Goal: Task Accomplishment & Management: Use online tool/utility

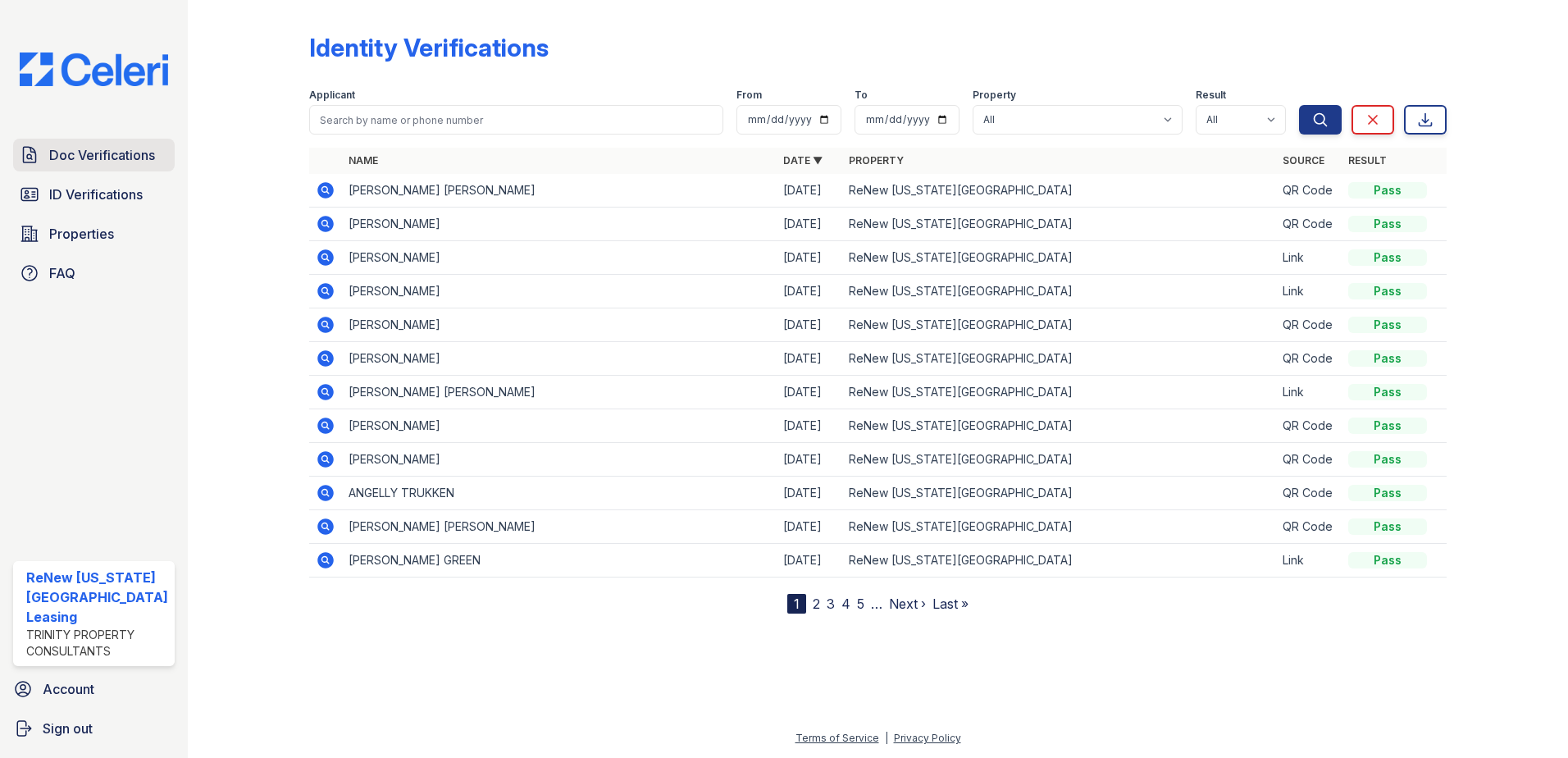
click at [72, 149] on span "Doc Verifications" at bounding box center [102, 155] width 106 height 19
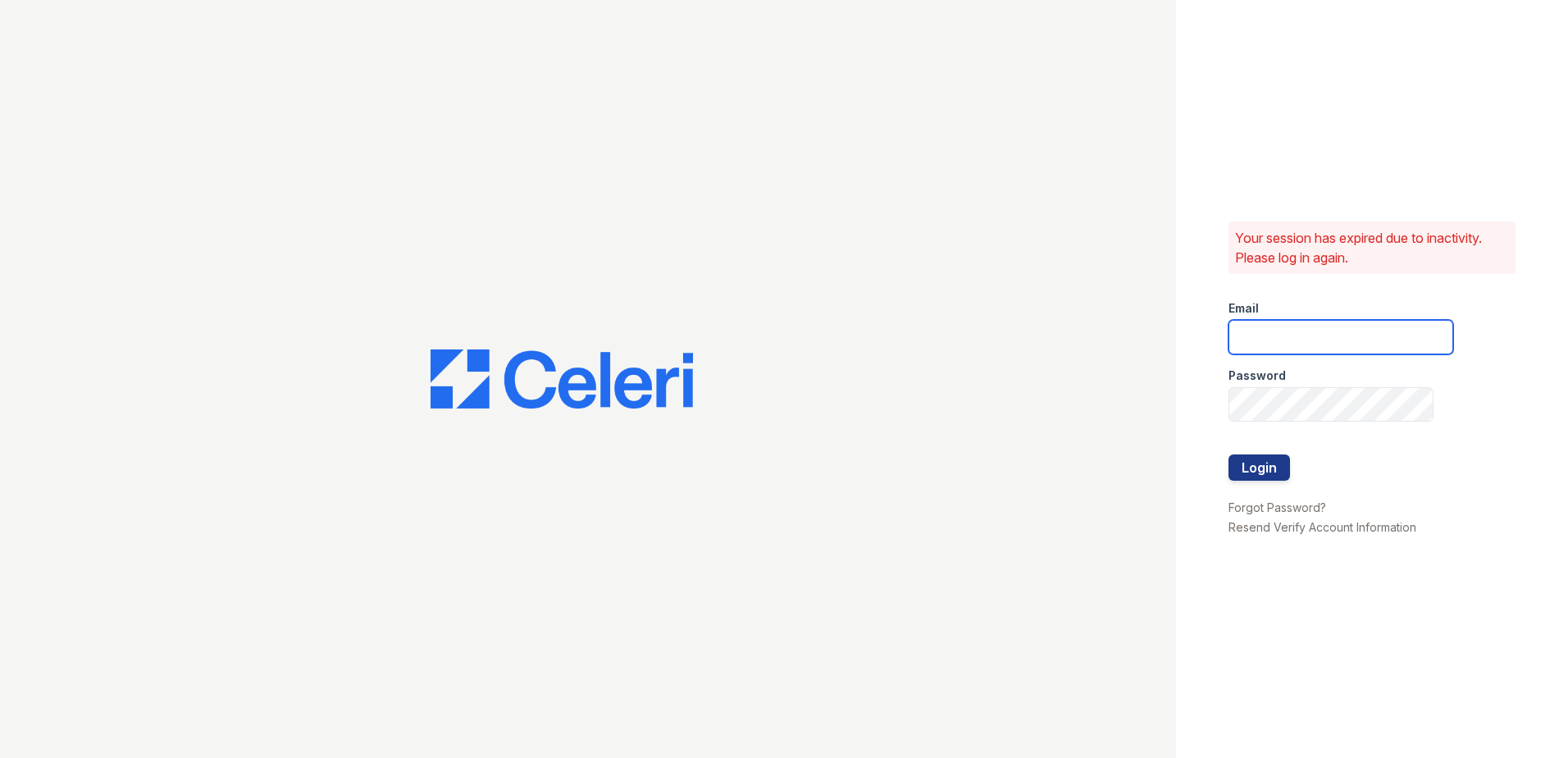
type input "renewvirginiabeach@trinity-pm.com"
click at [1272, 467] on button "Login" at bounding box center [1259, 468] width 62 height 26
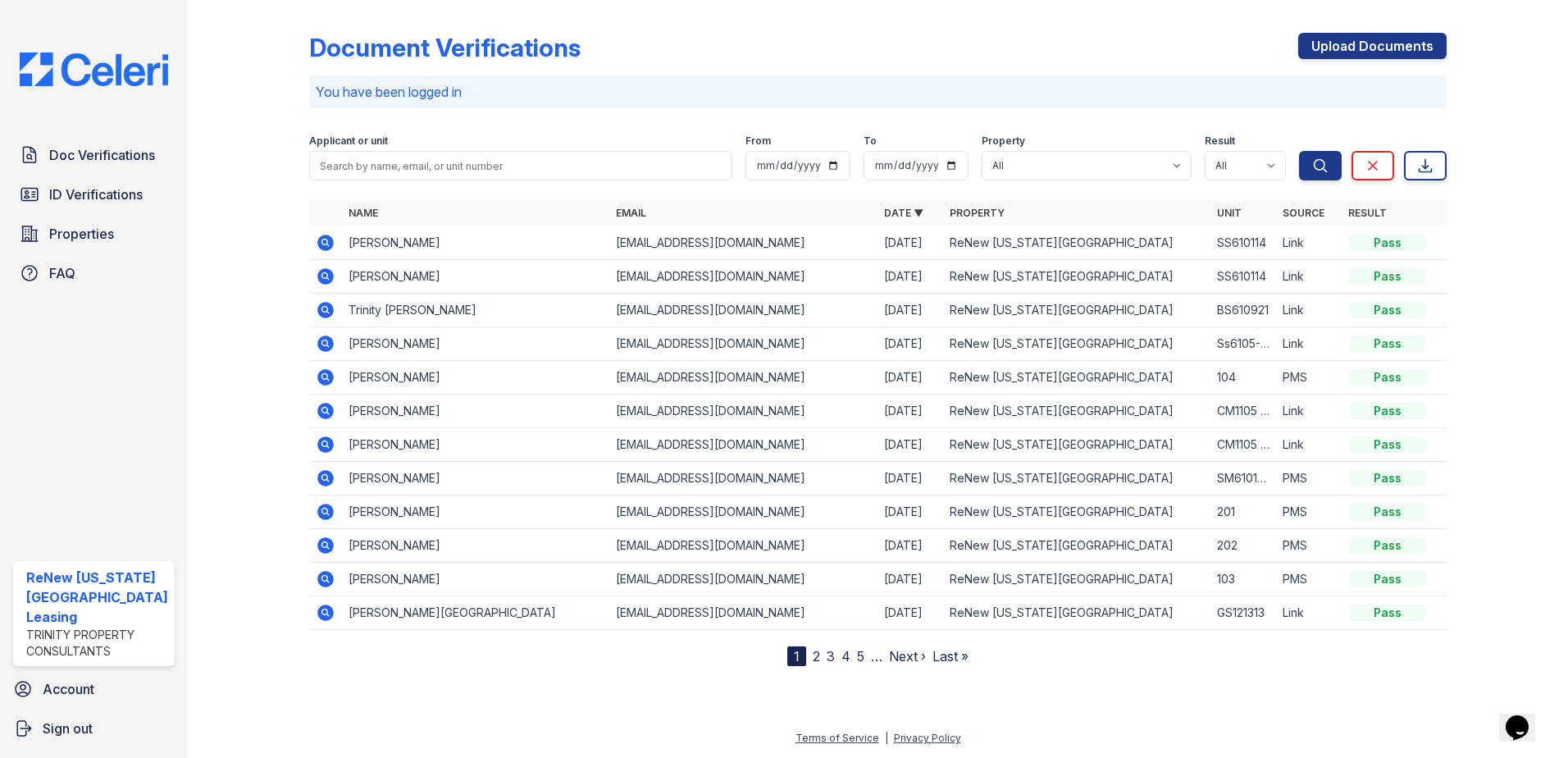
click at [317, 236] on icon at bounding box center [325, 243] width 19 height 19
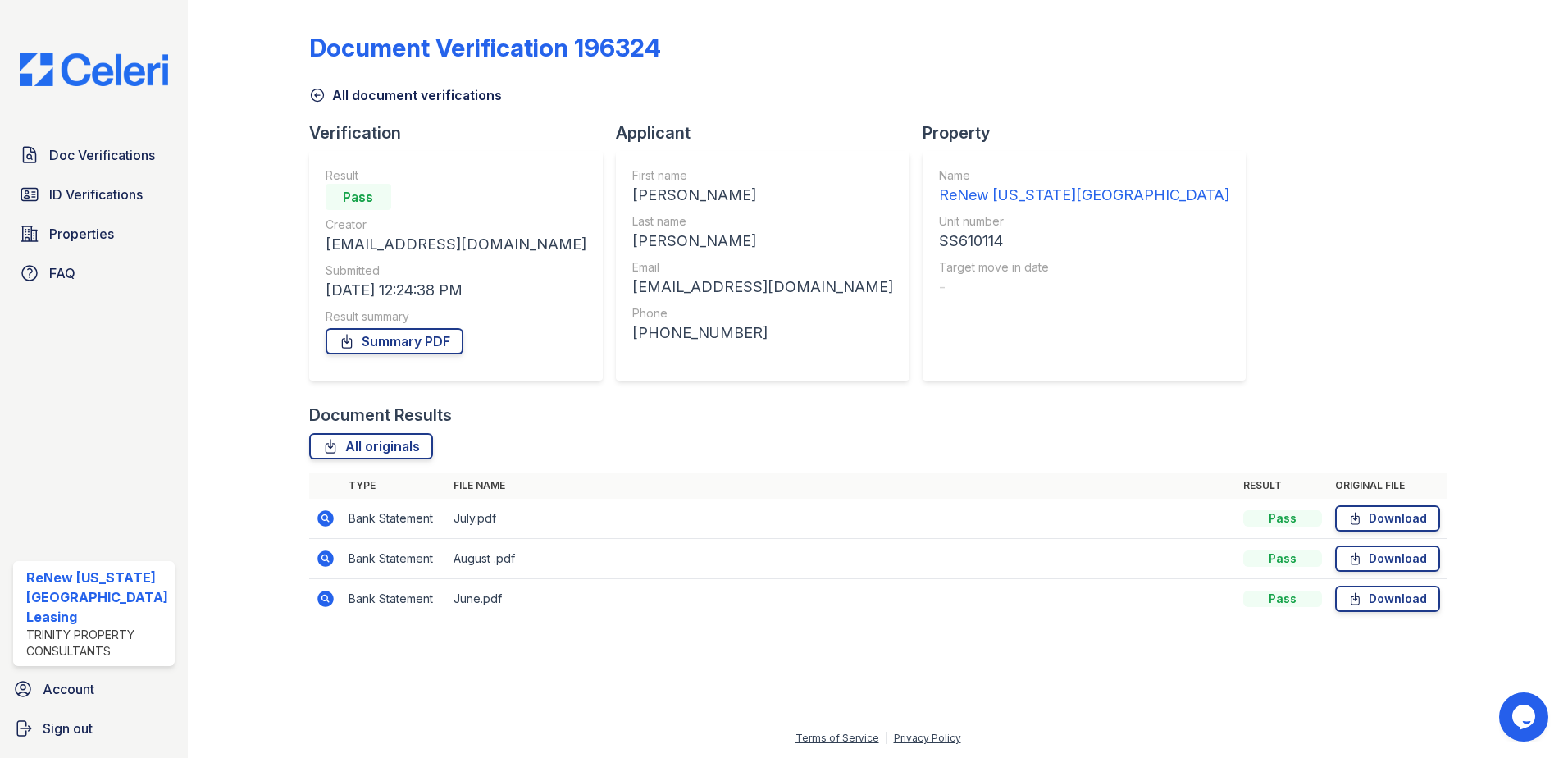
click at [326, 514] on icon at bounding box center [325, 518] width 17 height 17
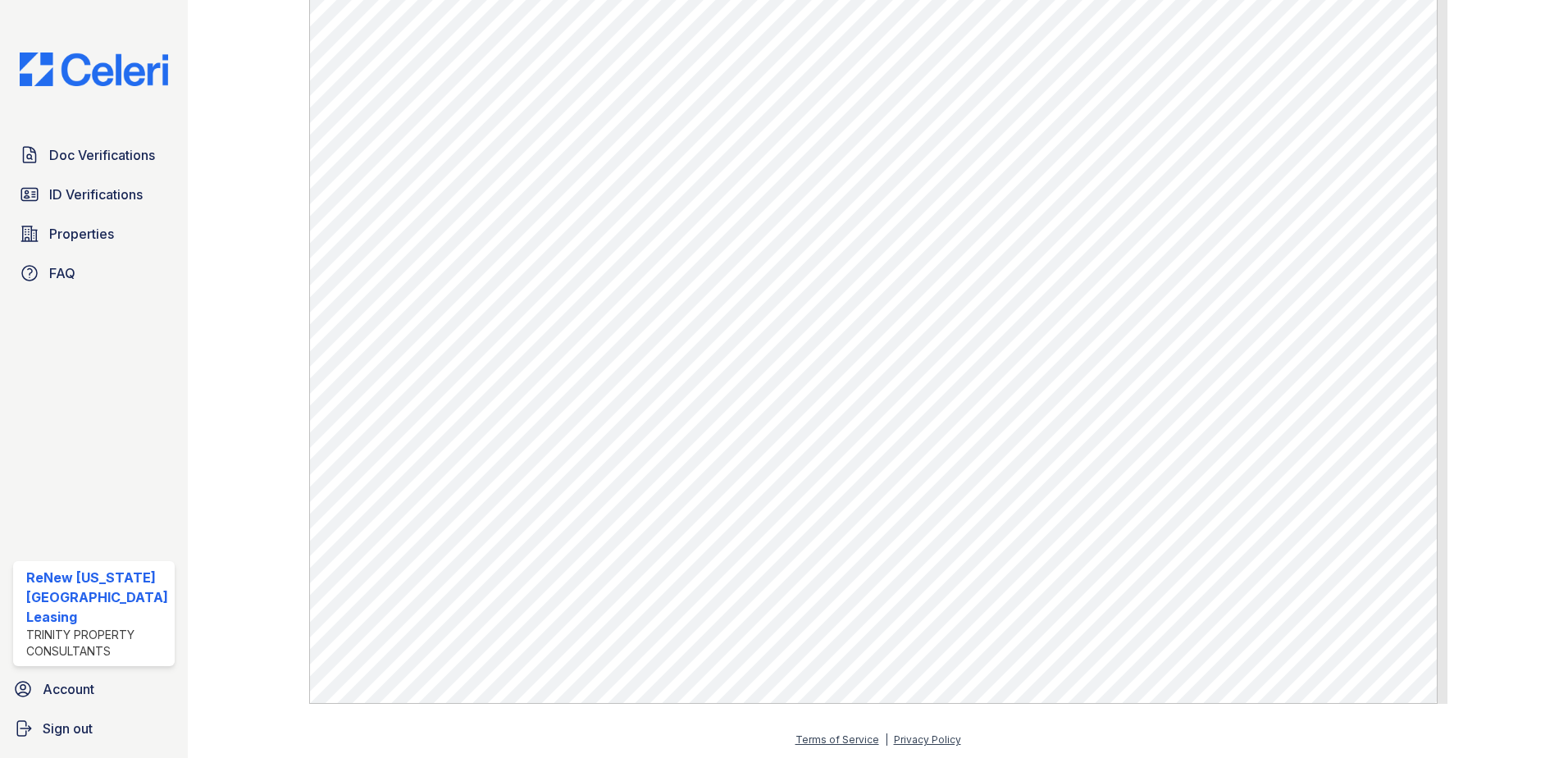
scroll to position [818, 0]
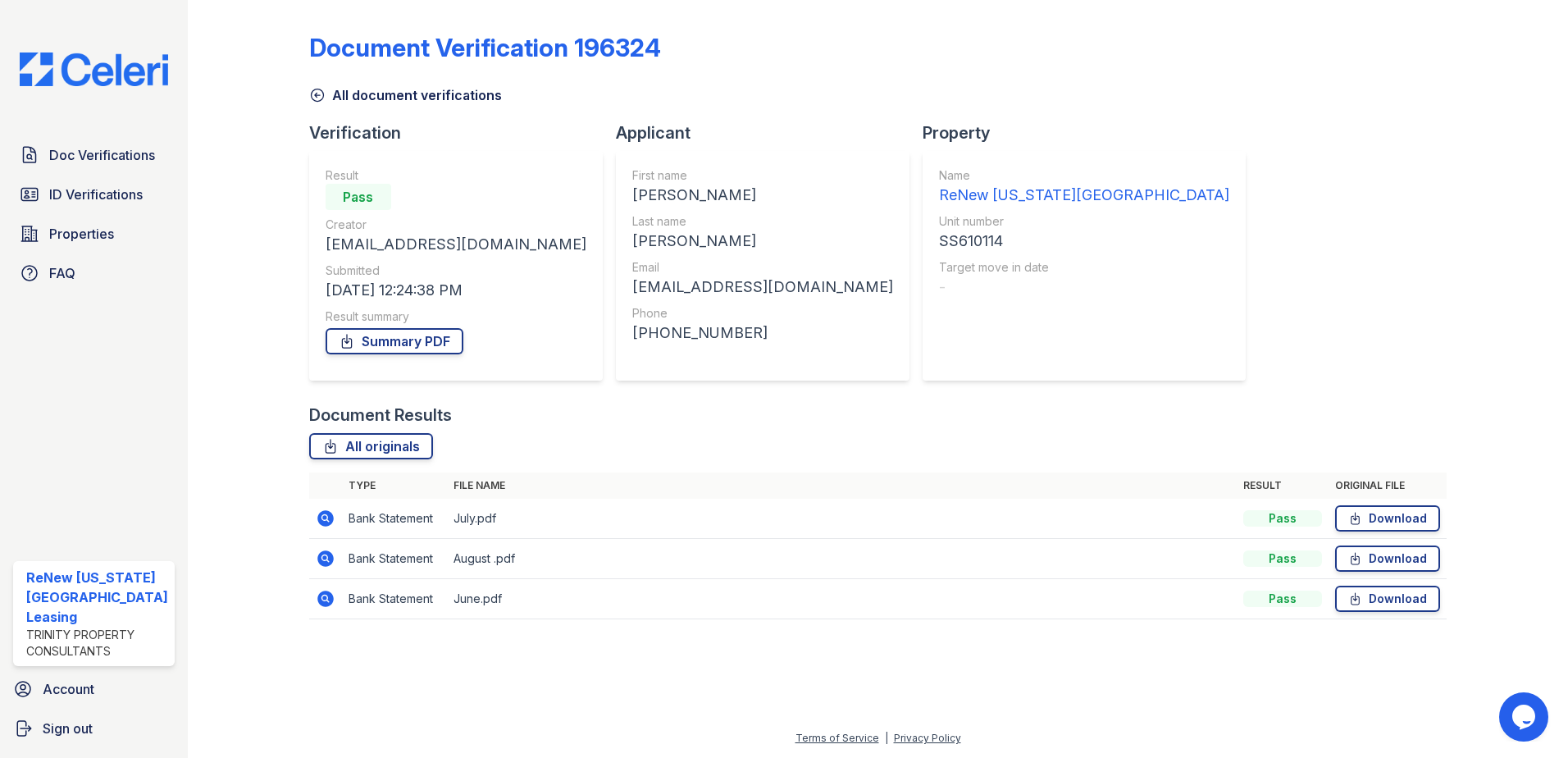
click at [319, 556] on icon at bounding box center [325, 558] width 17 height 17
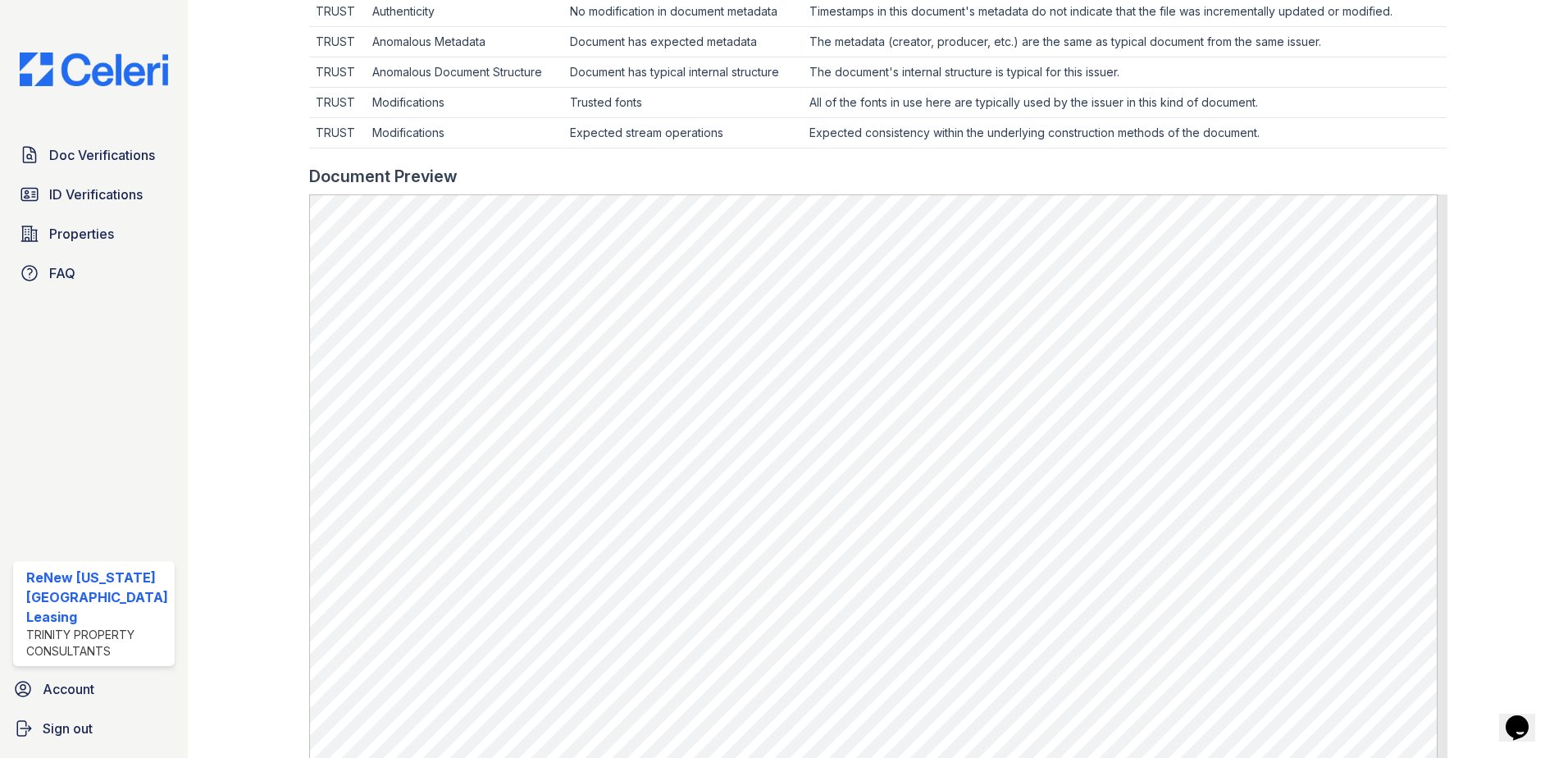
scroll to position [574, 0]
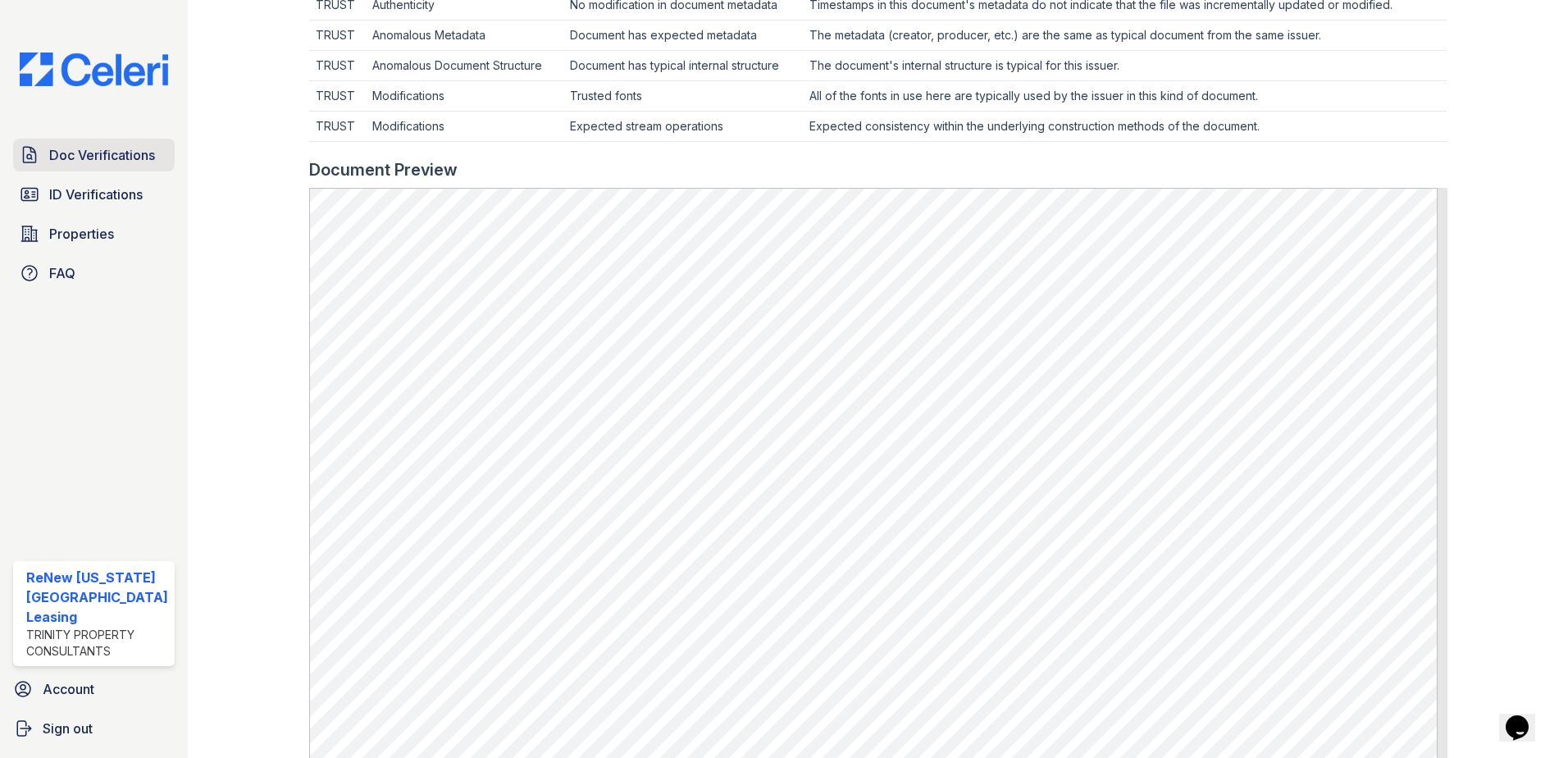
click at [99, 152] on span "Doc Verifications" at bounding box center [102, 155] width 106 height 19
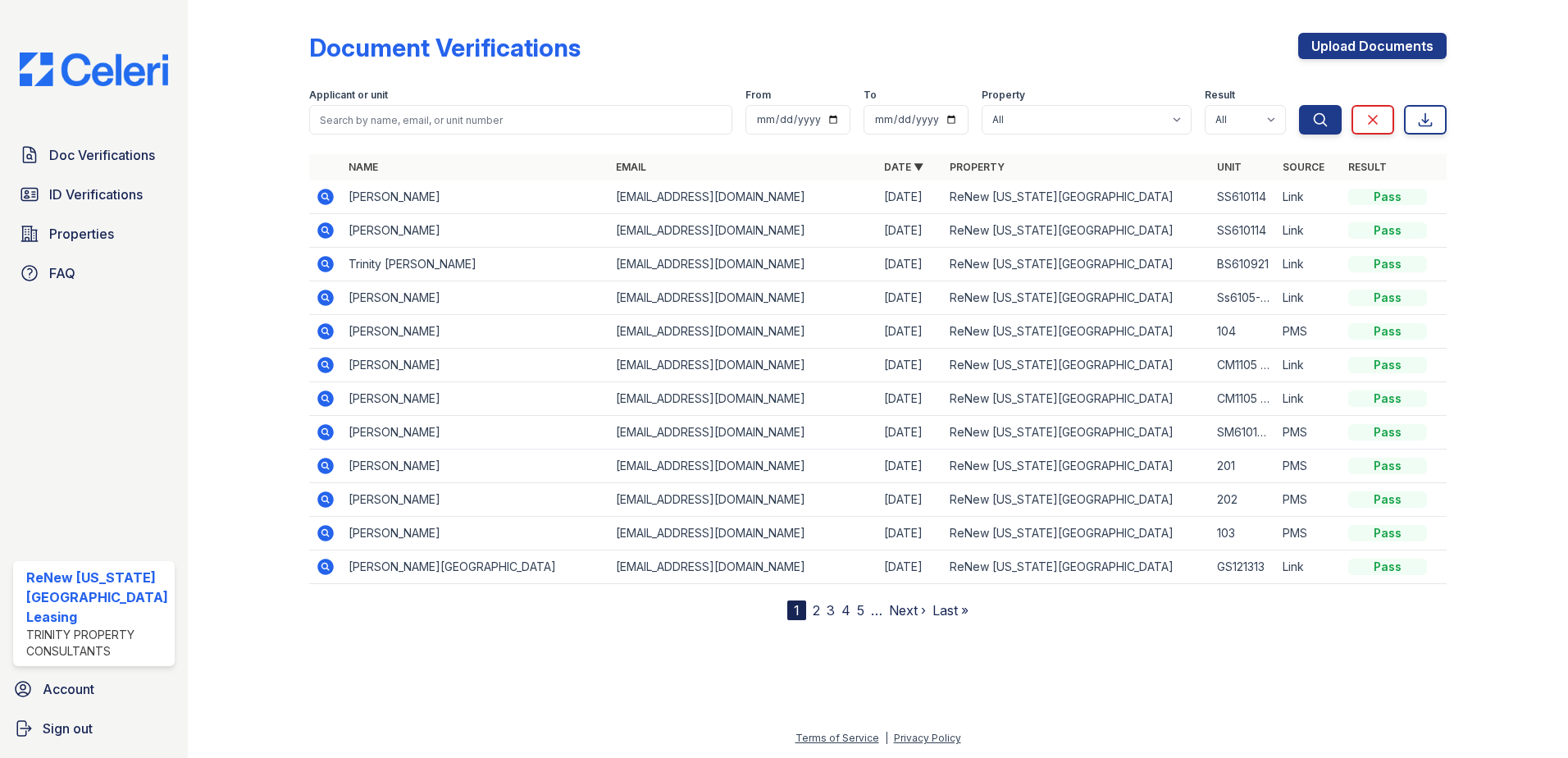
click at [322, 197] on icon at bounding box center [324, 195] width 4 height 4
click at [322, 230] on icon at bounding box center [324, 229] width 4 height 4
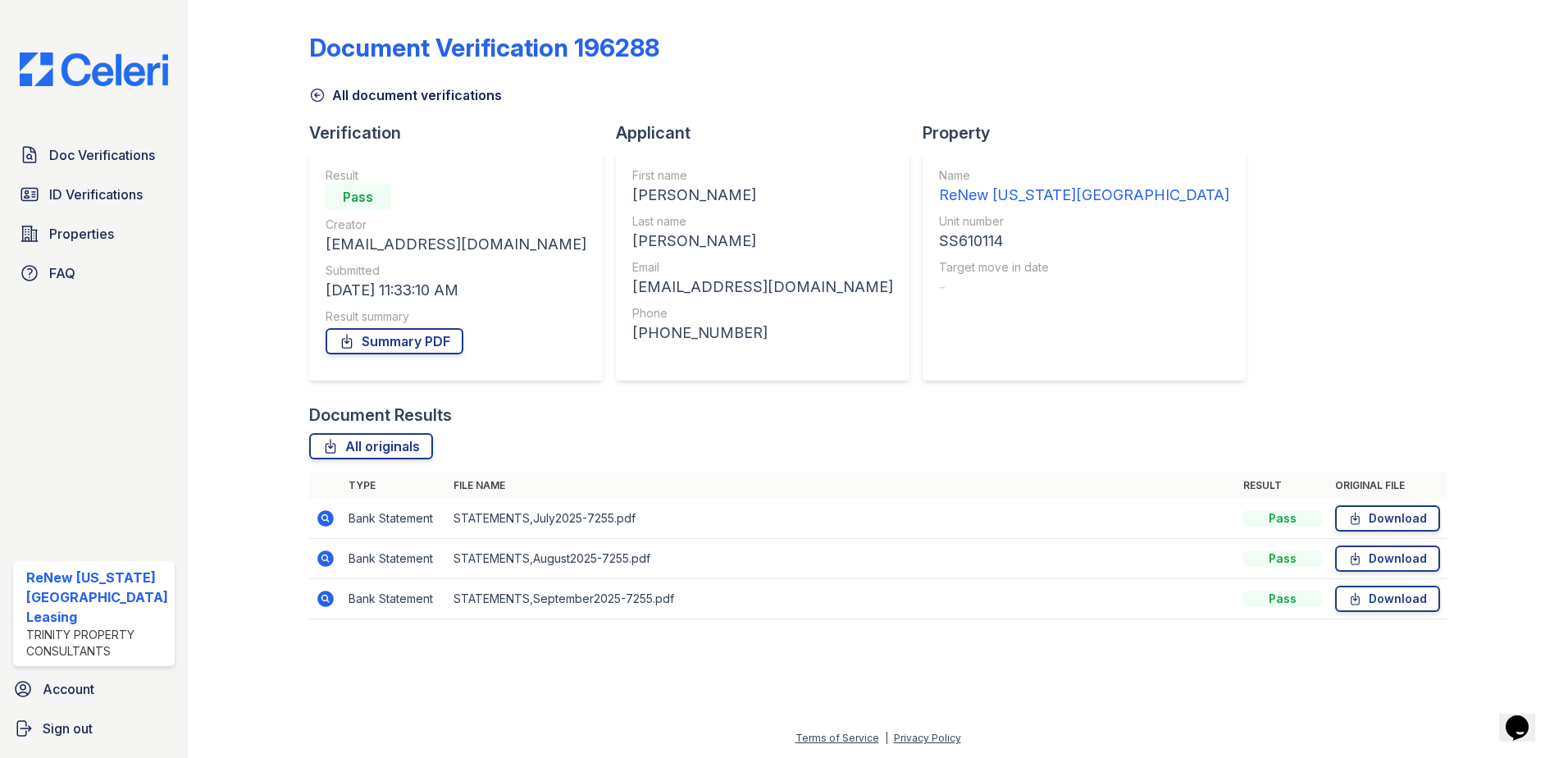
click at [327, 514] on icon at bounding box center [325, 518] width 17 height 17
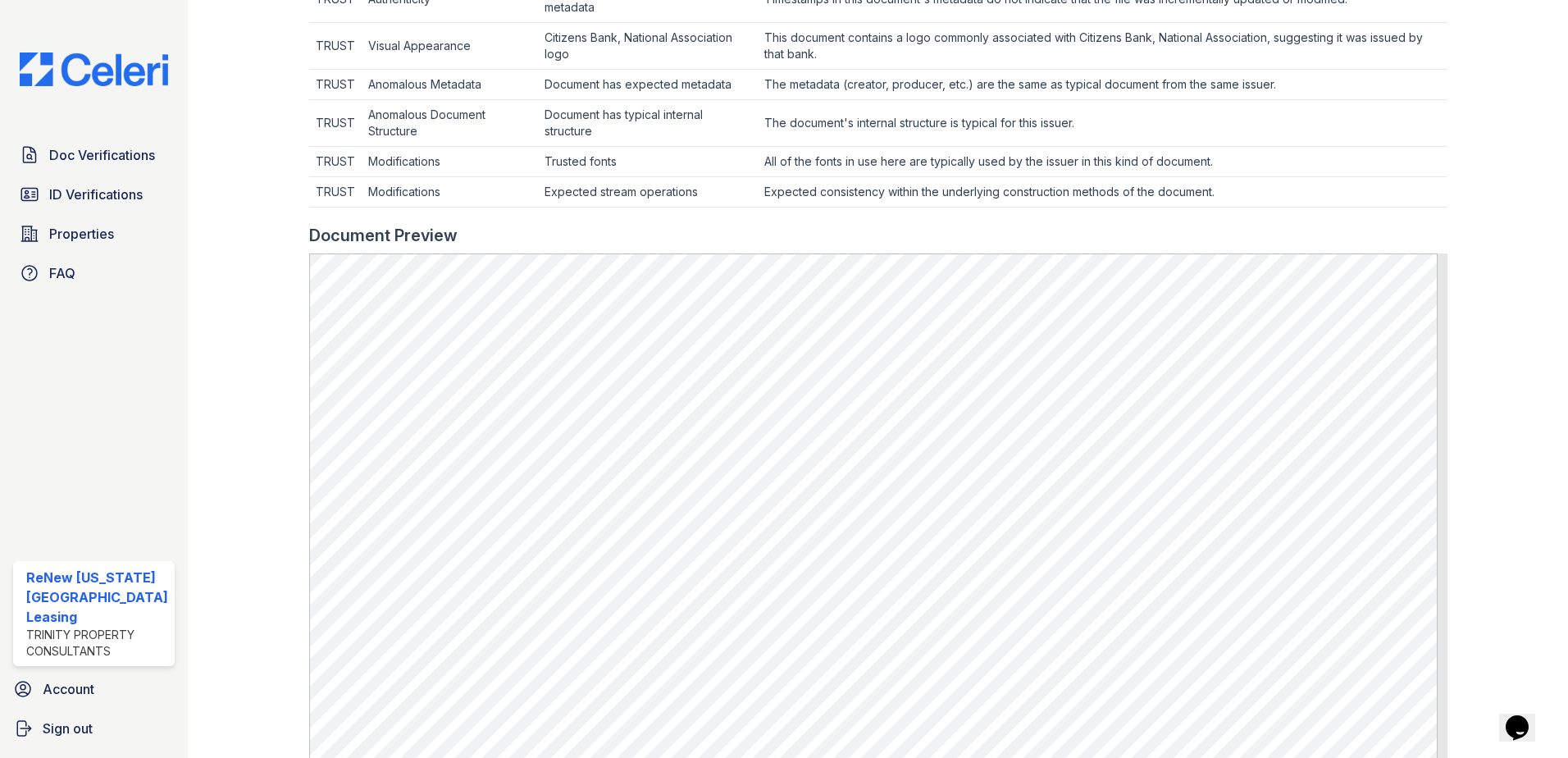
scroll to position [820, 0]
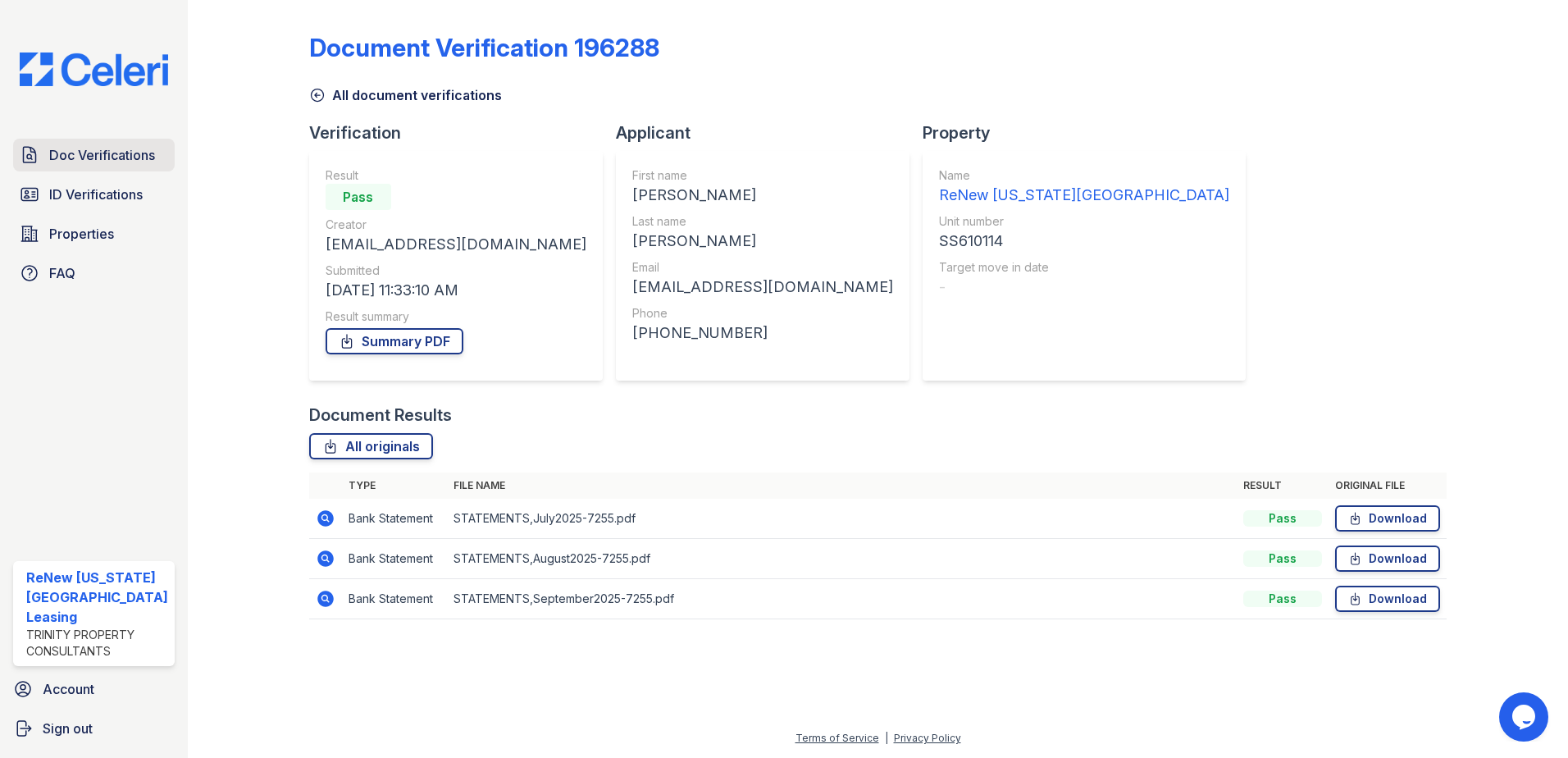
click at [85, 168] on link "Doc Verifications" at bounding box center [94, 155] width 162 height 33
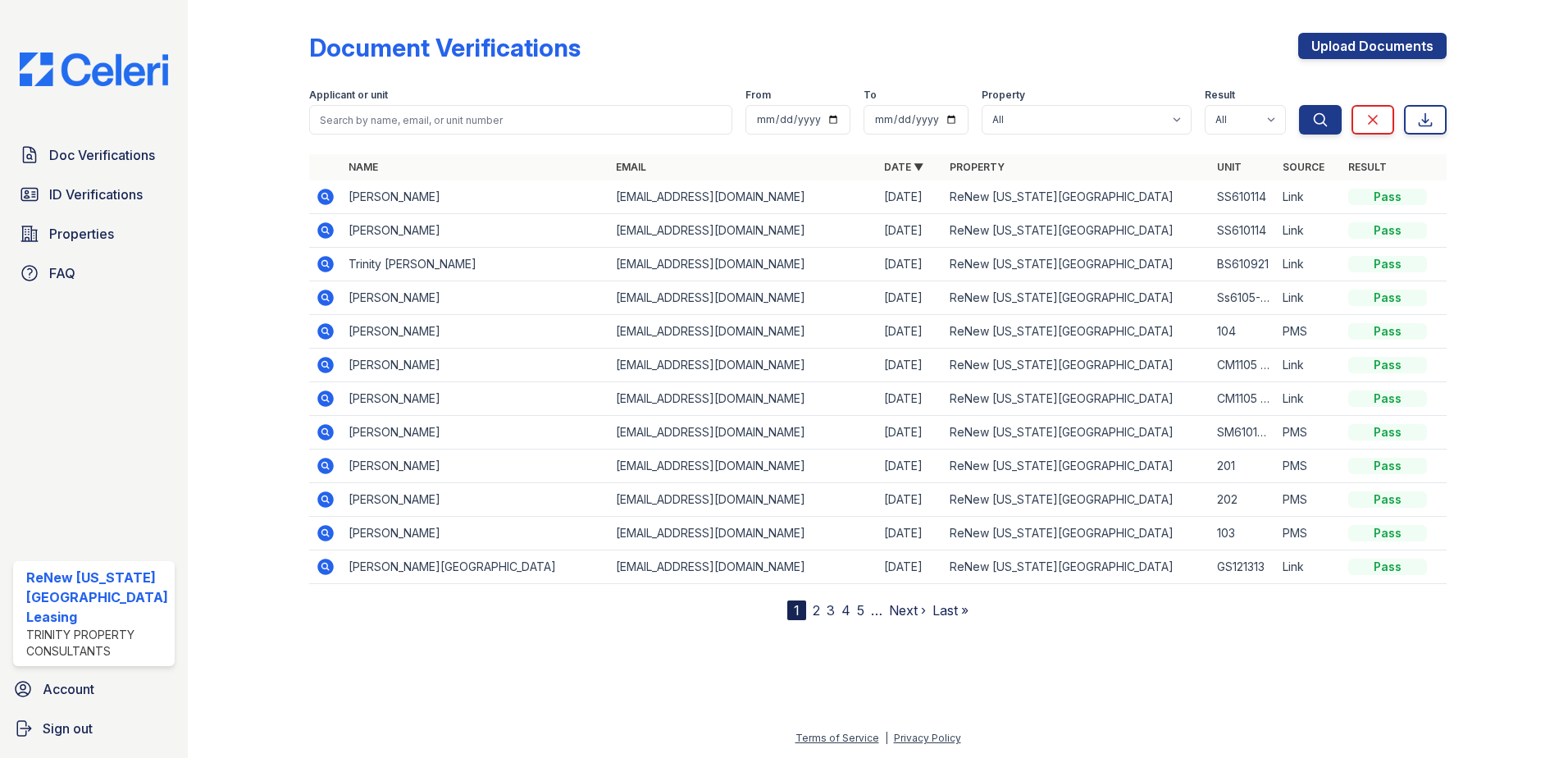
drag, startPoint x: 321, startPoint y: 192, endPoint x: 338, endPoint y: 200, distance: 18.8
click at [321, 192] on icon at bounding box center [325, 196] width 17 height 17
click at [327, 229] on icon at bounding box center [325, 230] width 17 height 17
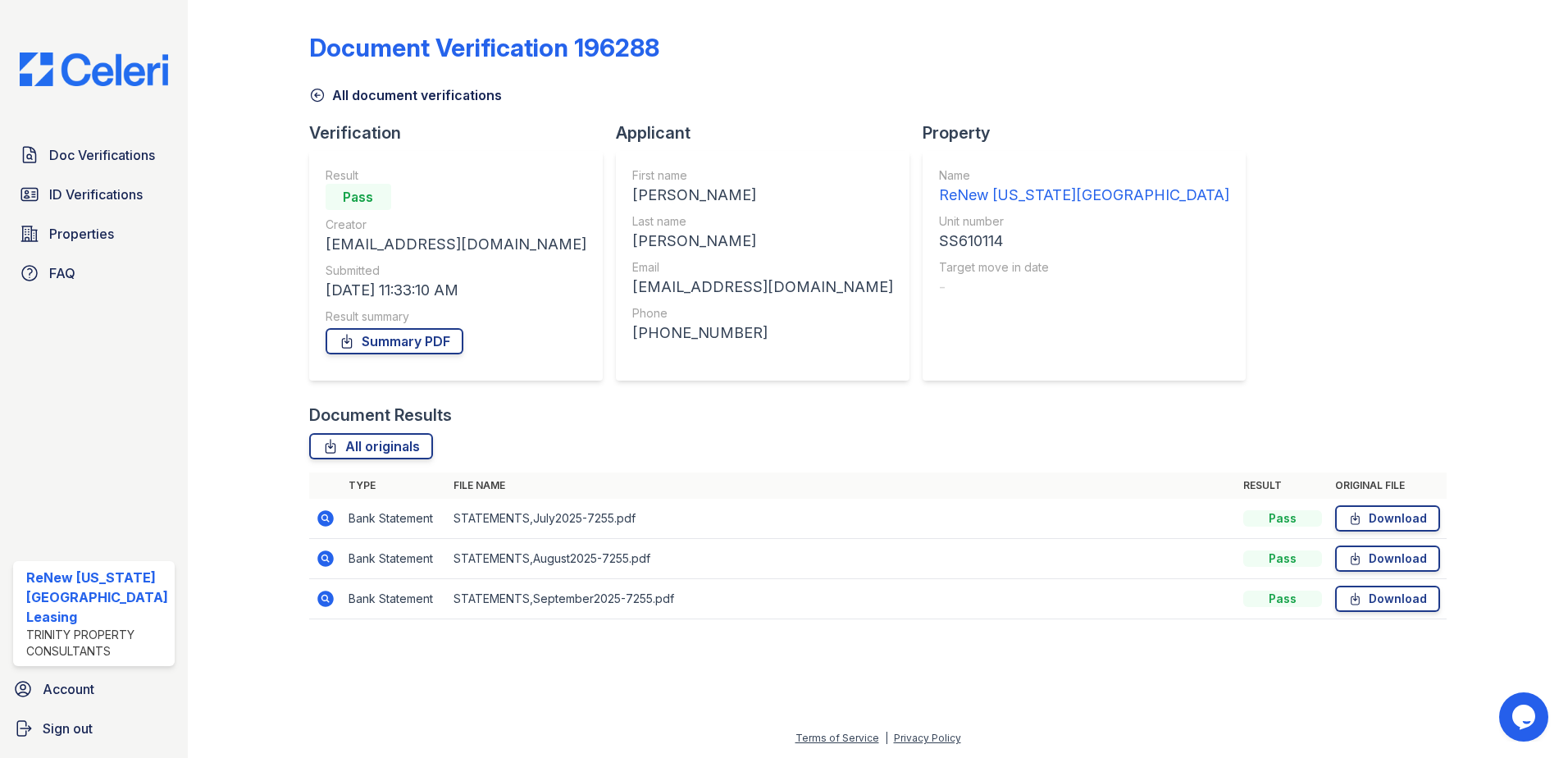
click at [239, 173] on div at bounding box center [261, 320] width 95 height 629
click at [330, 594] on icon at bounding box center [325, 598] width 17 height 17
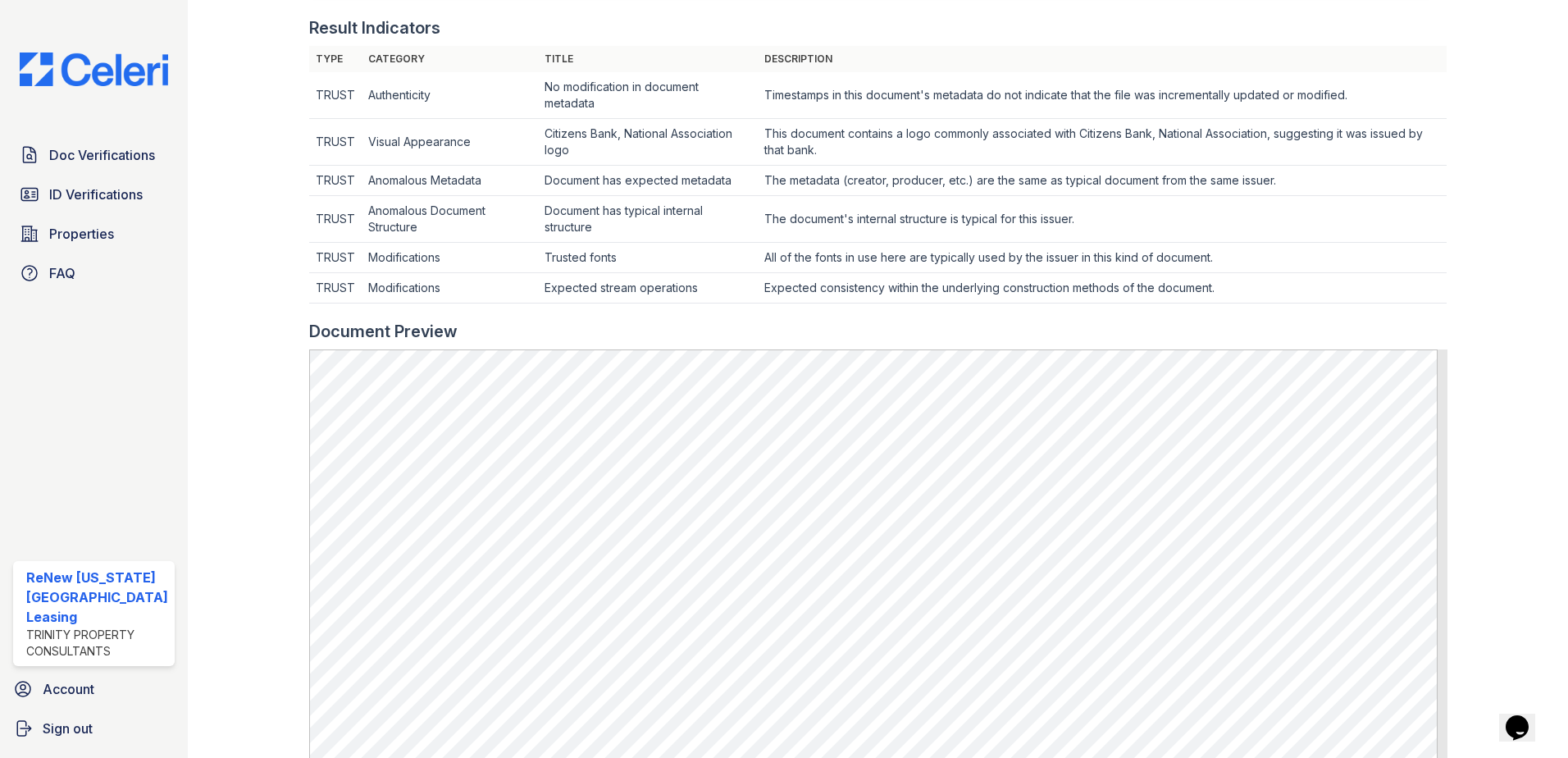
scroll to position [897, 0]
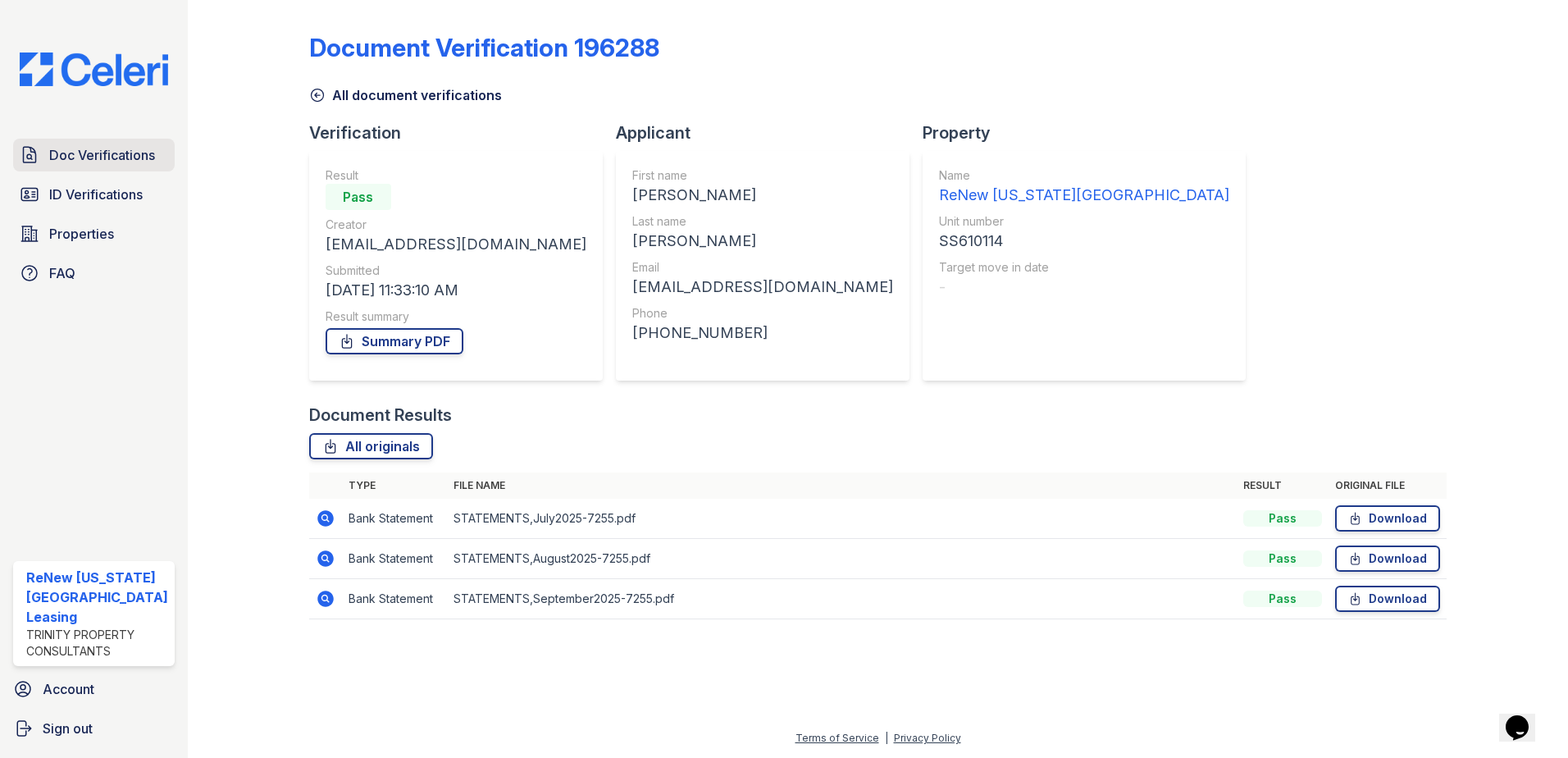
click at [85, 162] on span "Doc Verifications" at bounding box center [102, 155] width 106 height 19
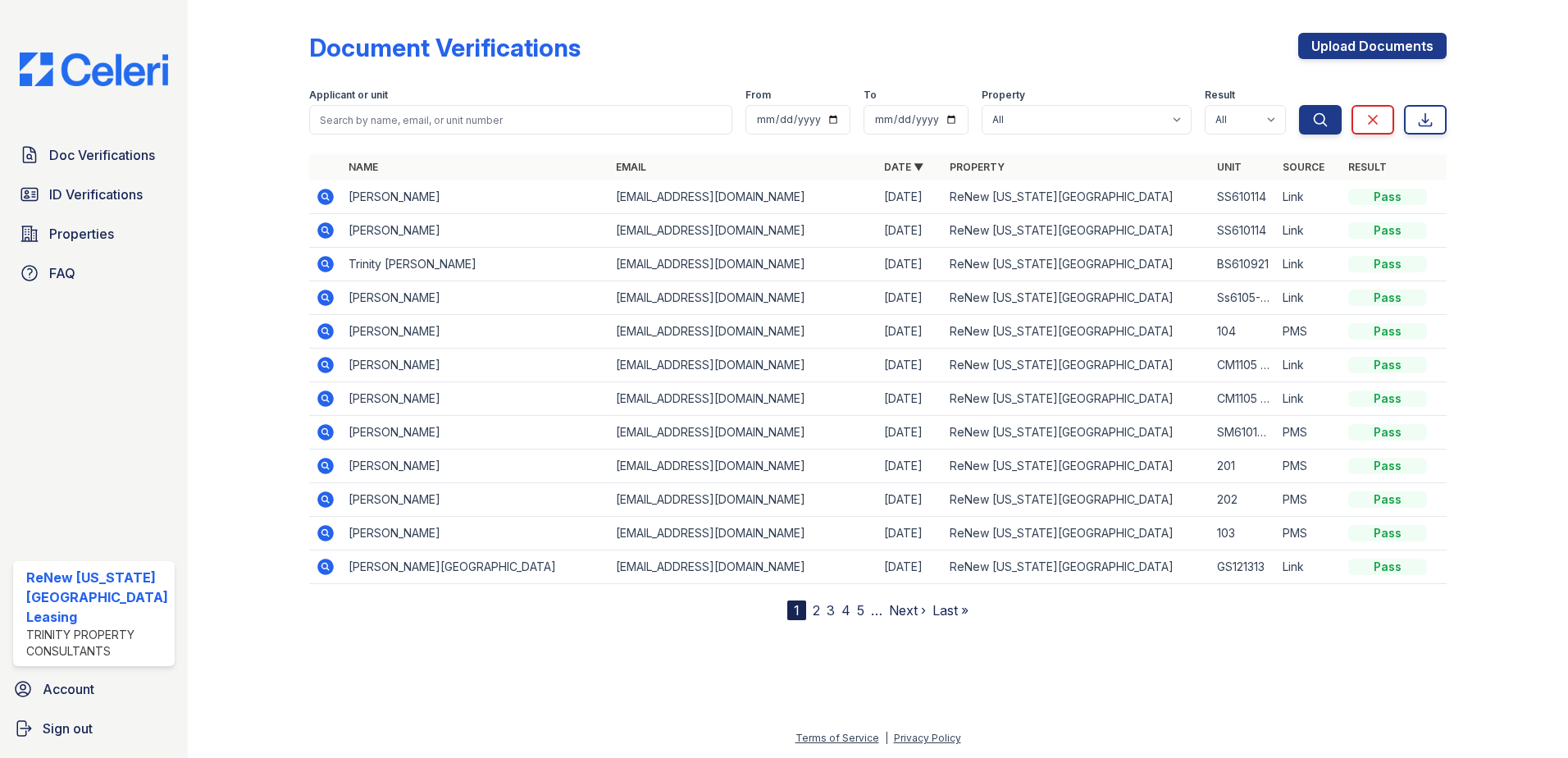
click at [328, 229] on icon at bounding box center [325, 230] width 17 height 17
click at [321, 197] on icon at bounding box center [325, 197] width 19 height 19
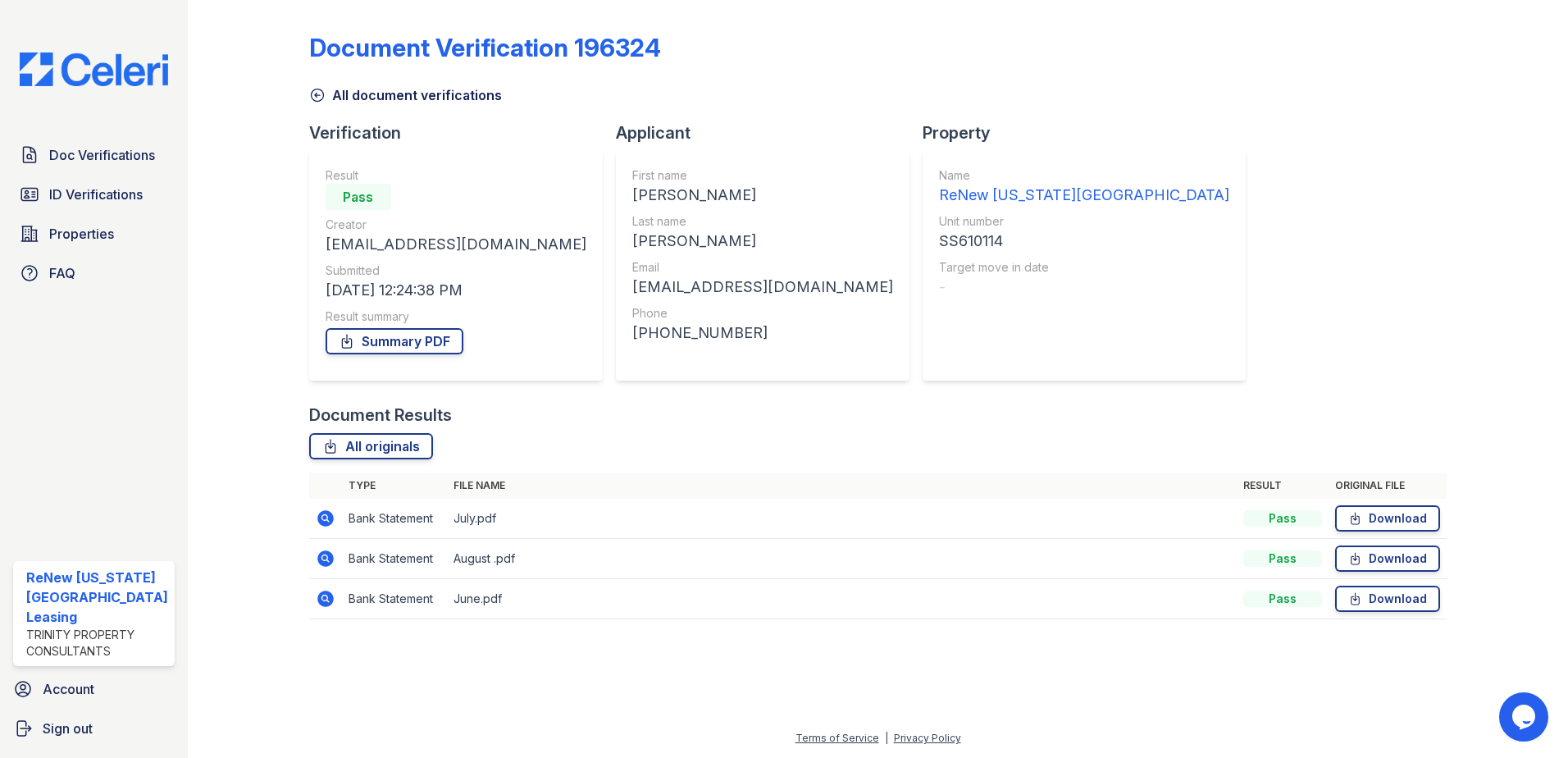
click at [256, 258] on div at bounding box center [261, 320] width 95 height 629
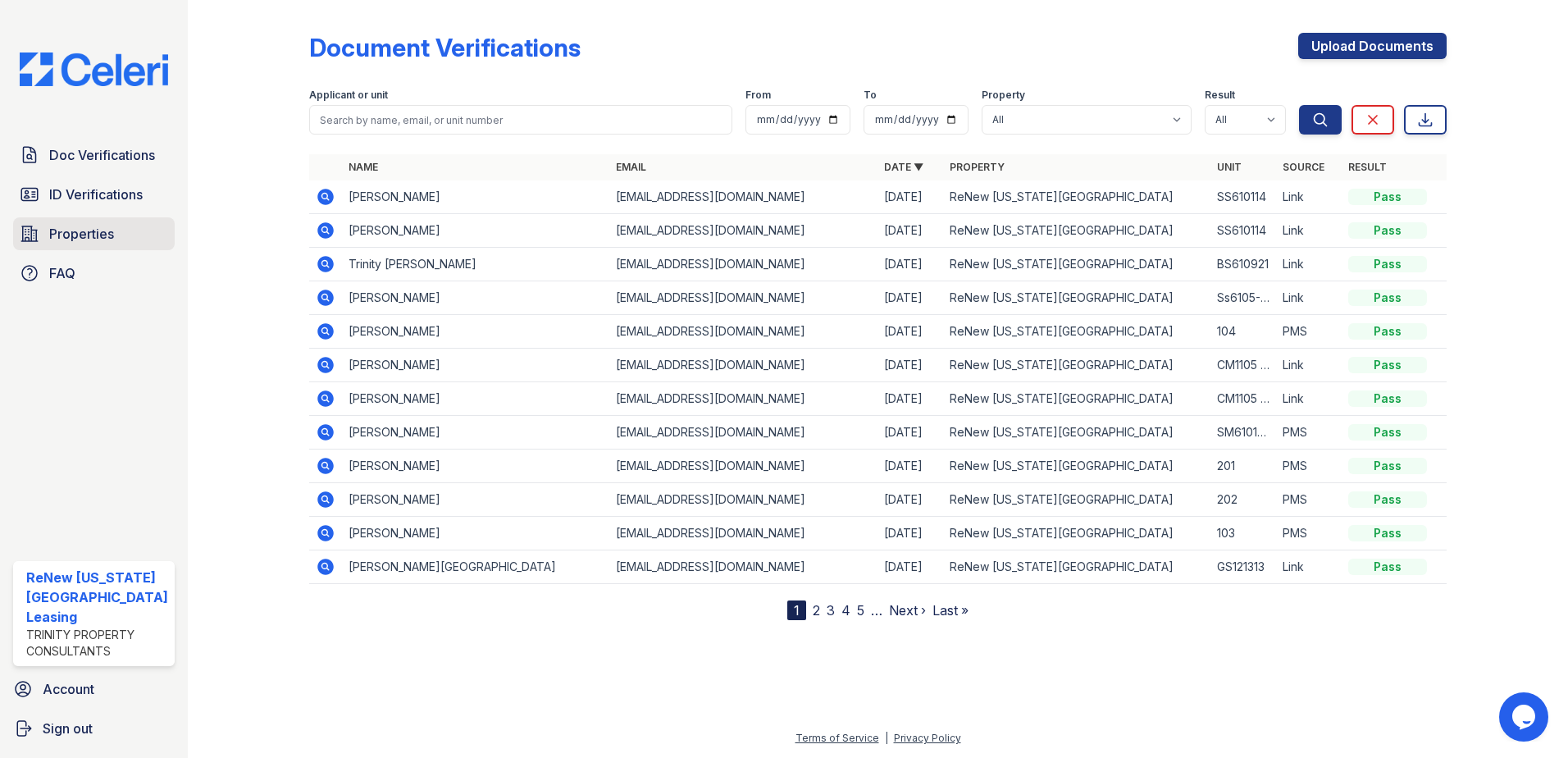
drag, startPoint x: 91, startPoint y: 237, endPoint x: 130, endPoint y: 236, distance: 39.0
click at [91, 237] on span "Properties" at bounding box center [82, 234] width 65 height 19
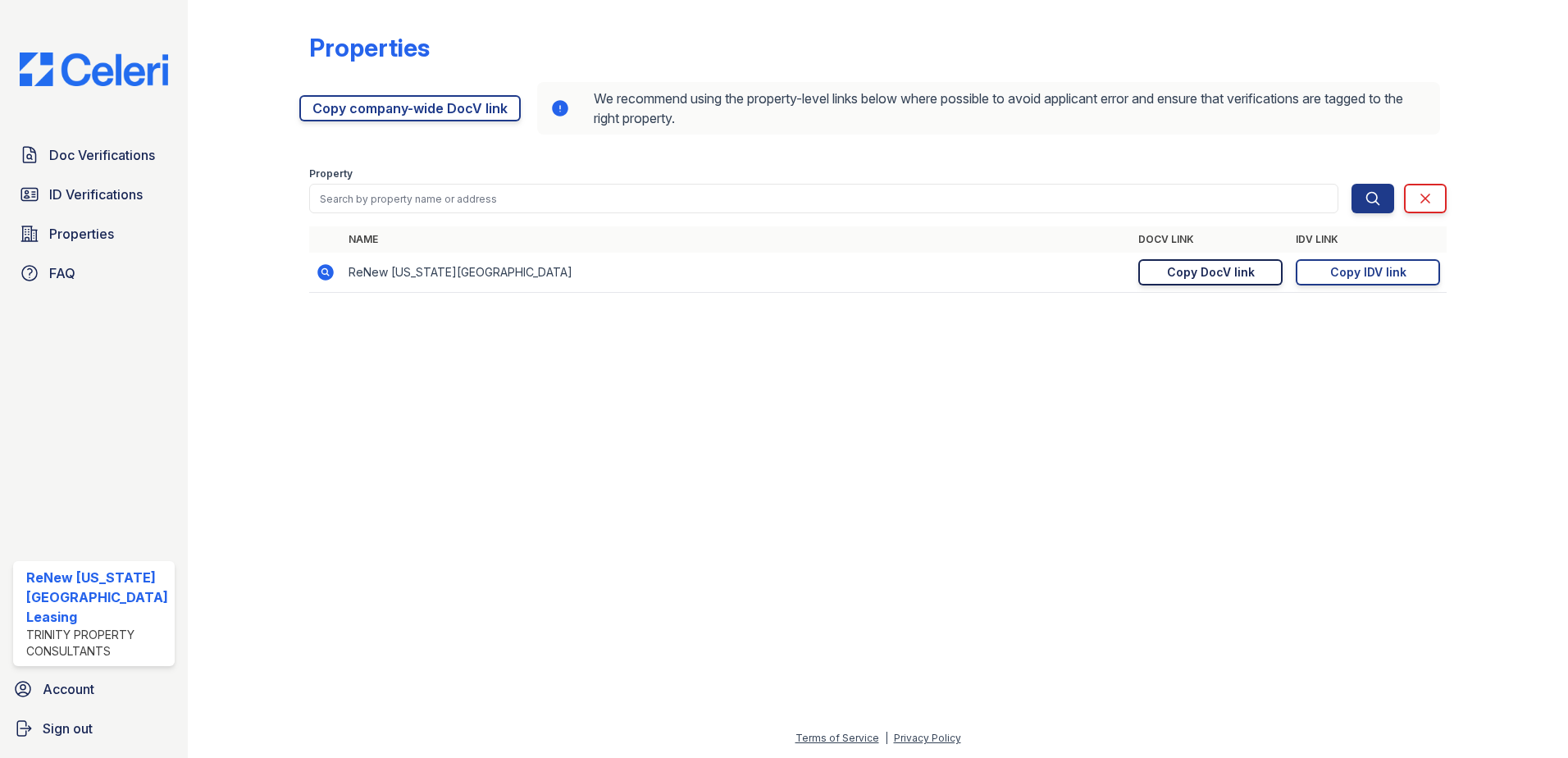
click at [1192, 267] on div "Copy DocV link" at bounding box center [1211, 272] width 88 height 17
click at [77, 146] on span "Doc Verifications" at bounding box center [102, 155] width 106 height 19
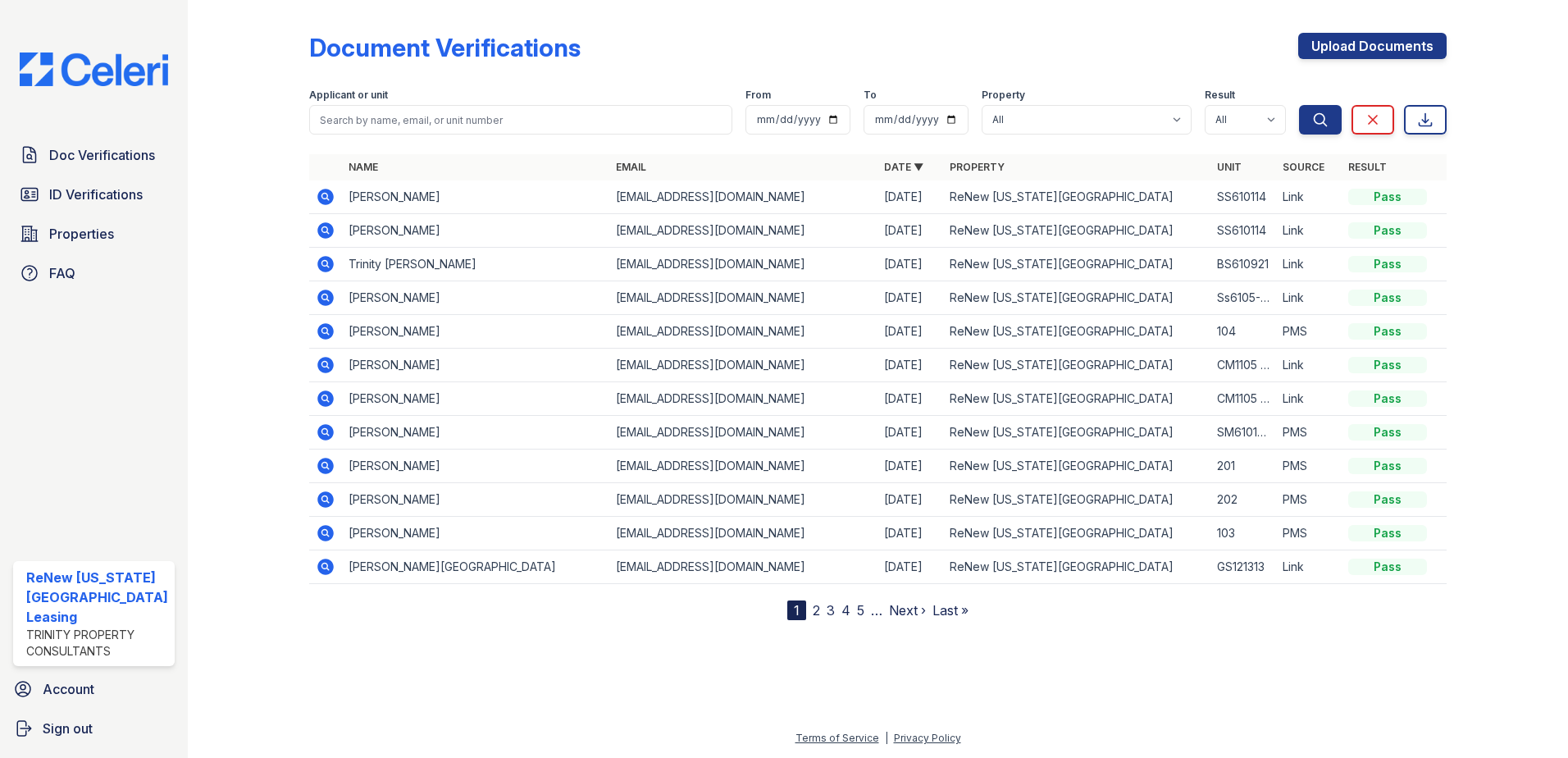
click at [50, 135] on div "Doc Verifications ID Verifications Properties FAQ ReNew [US_STATE][GEOGRAPHIC_D…" at bounding box center [94, 379] width 188 height 758
click at [61, 145] on span "Doc Verifications" at bounding box center [102, 155] width 106 height 19
click at [93, 155] on span "Doc Verifications" at bounding box center [102, 155] width 106 height 19
click at [77, 185] on span "ID Verifications" at bounding box center [96, 194] width 93 height 19
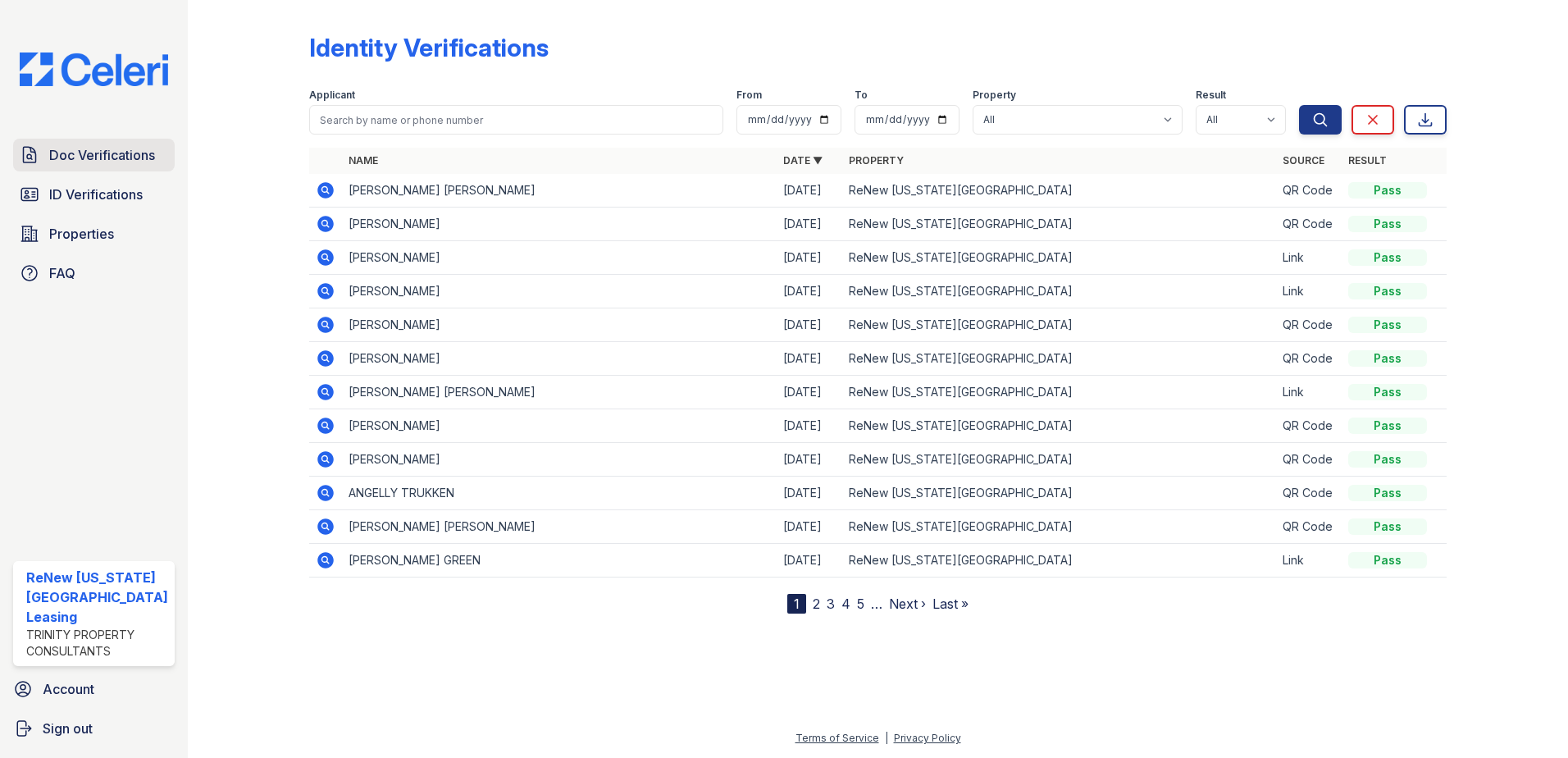
click at [89, 152] on span "Doc Verifications" at bounding box center [102, 155] width 106 height 19
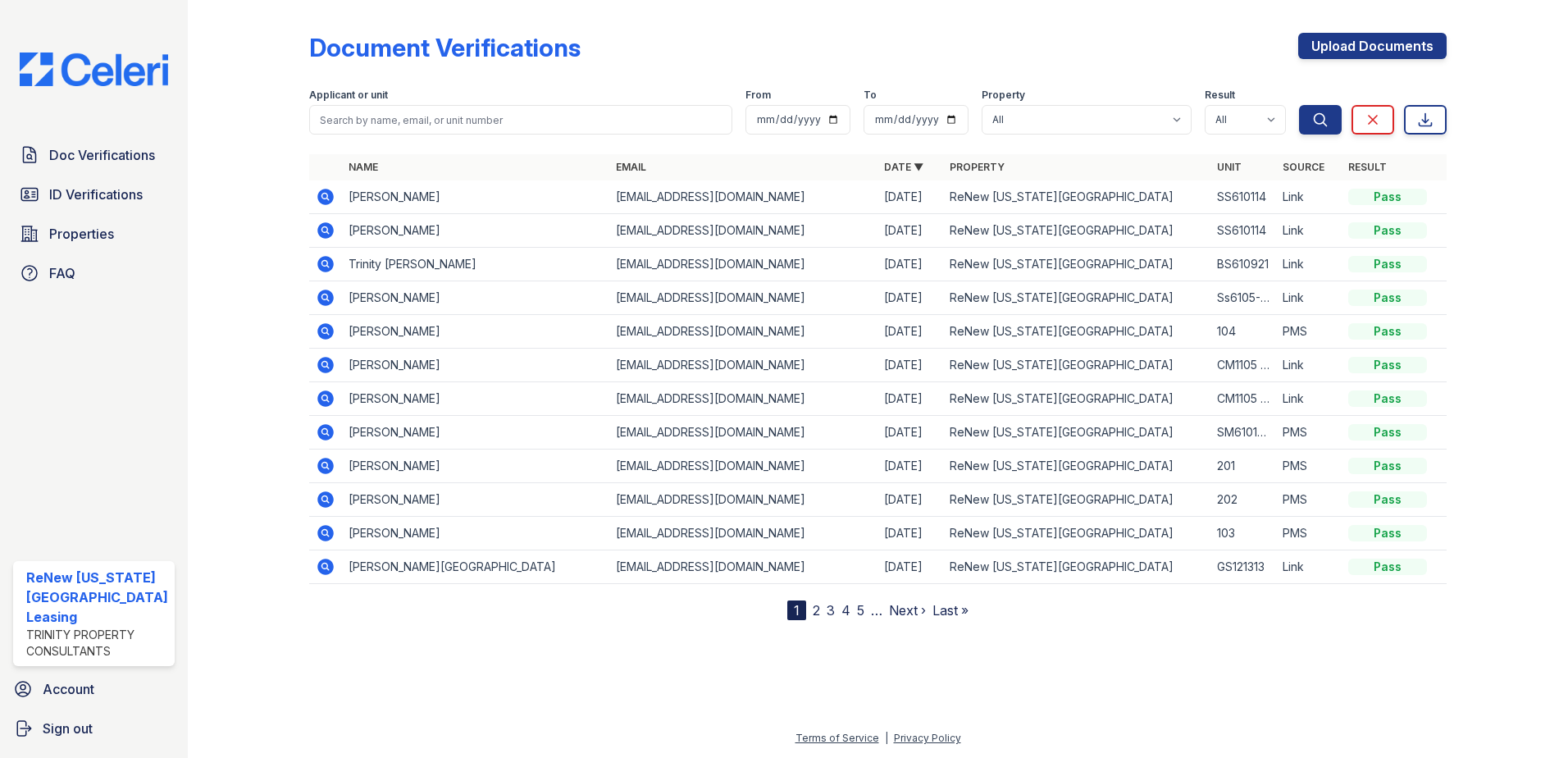
click at [325, 261] on icon at bounding box center [325, 264] width 19 height 19
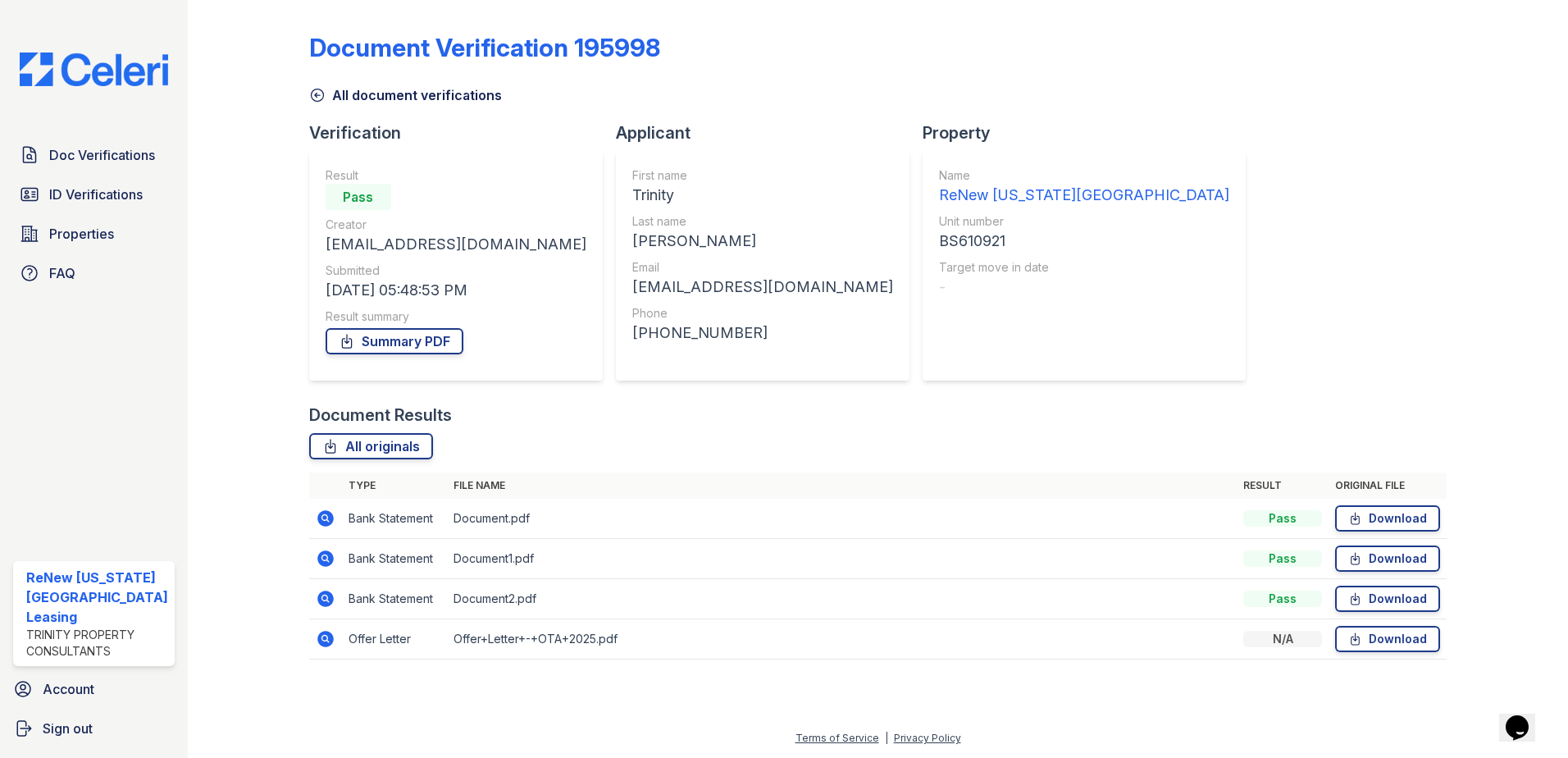
click at [323, 514] on icon at bounding box center [325, 518] width 19 height 19
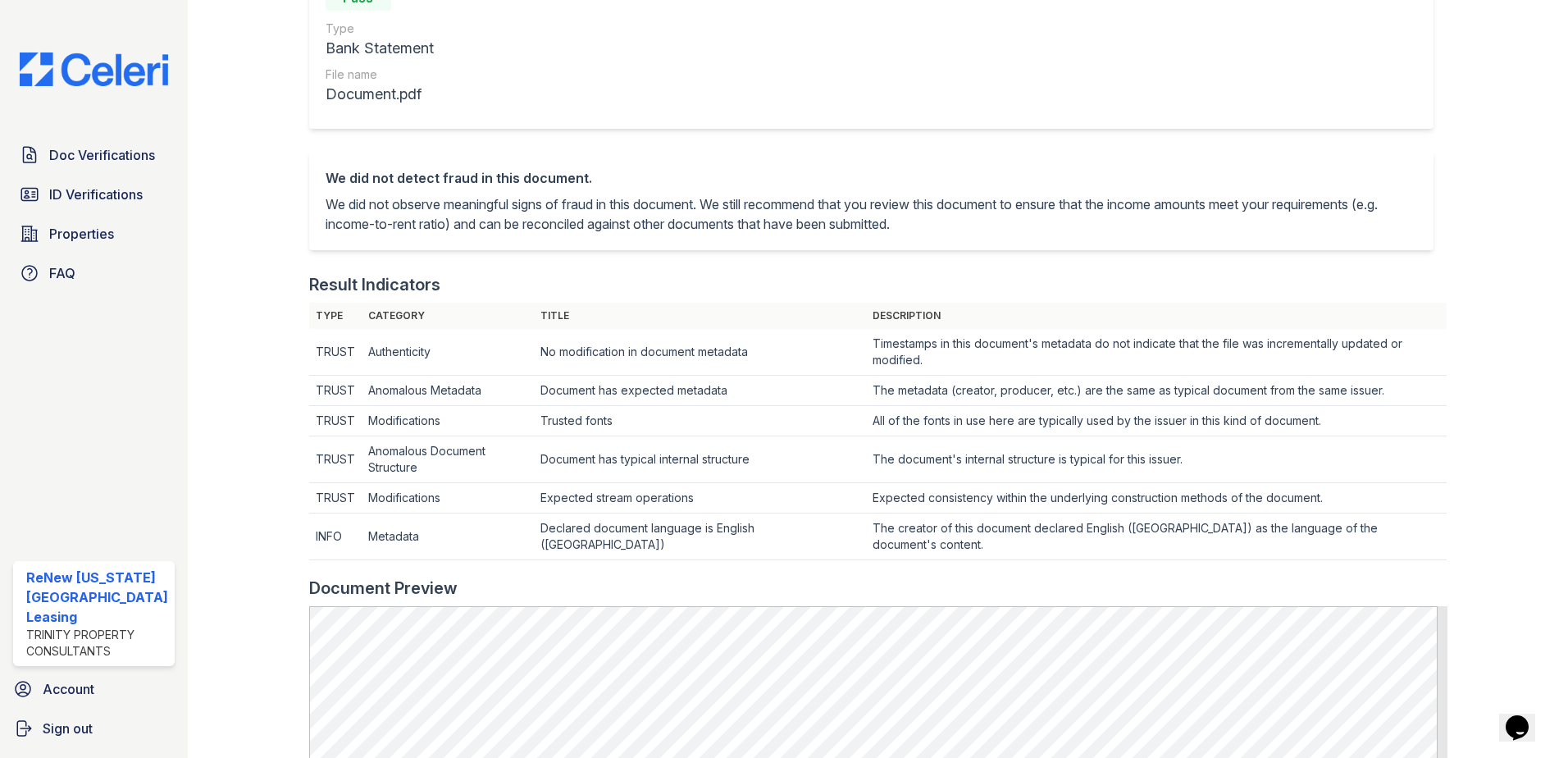
scroll to position [410, 0]
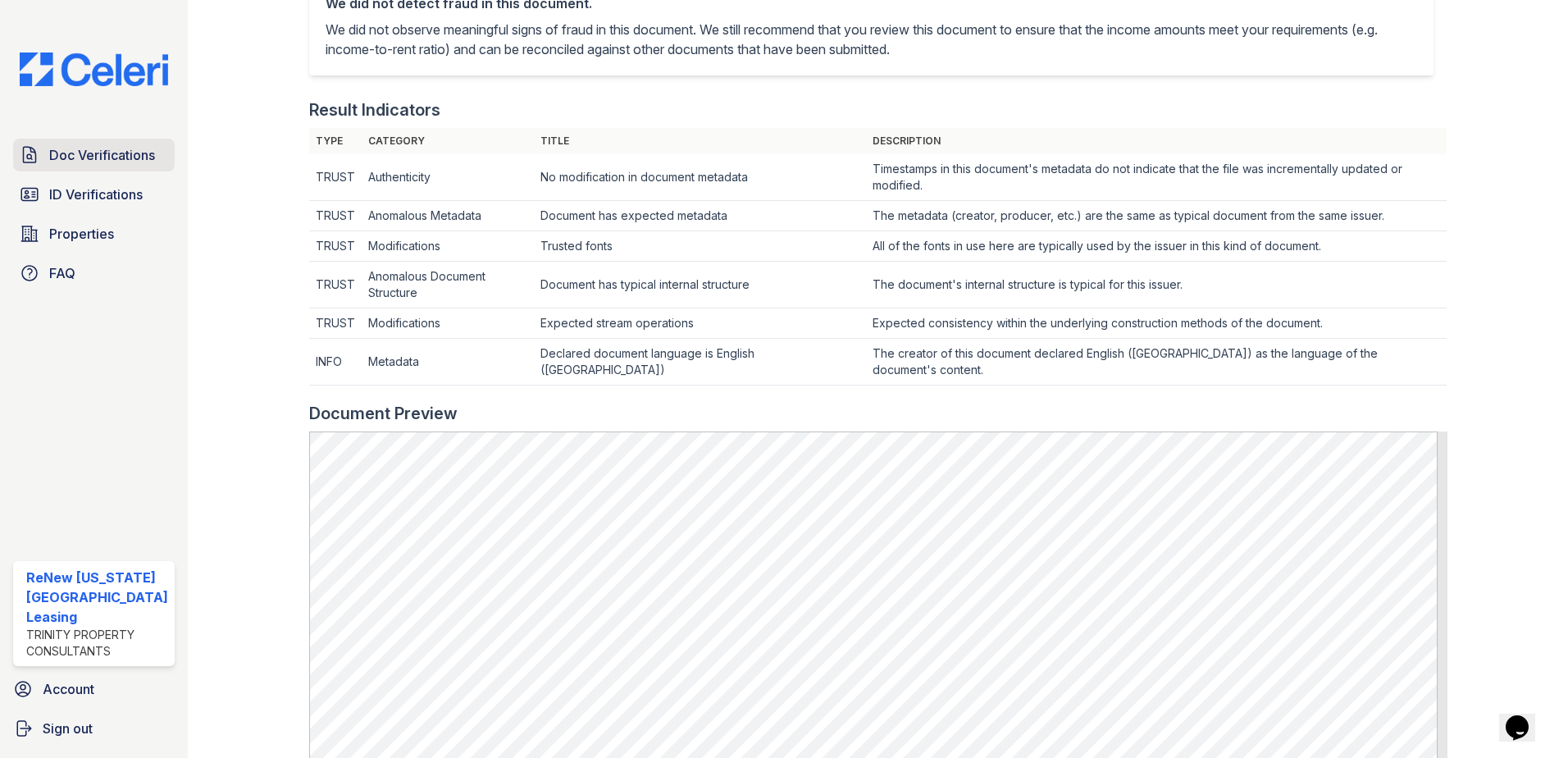
click at [94, 149] on span "Doc Verifications" at bounding box center [102, 155] width 106 height 19
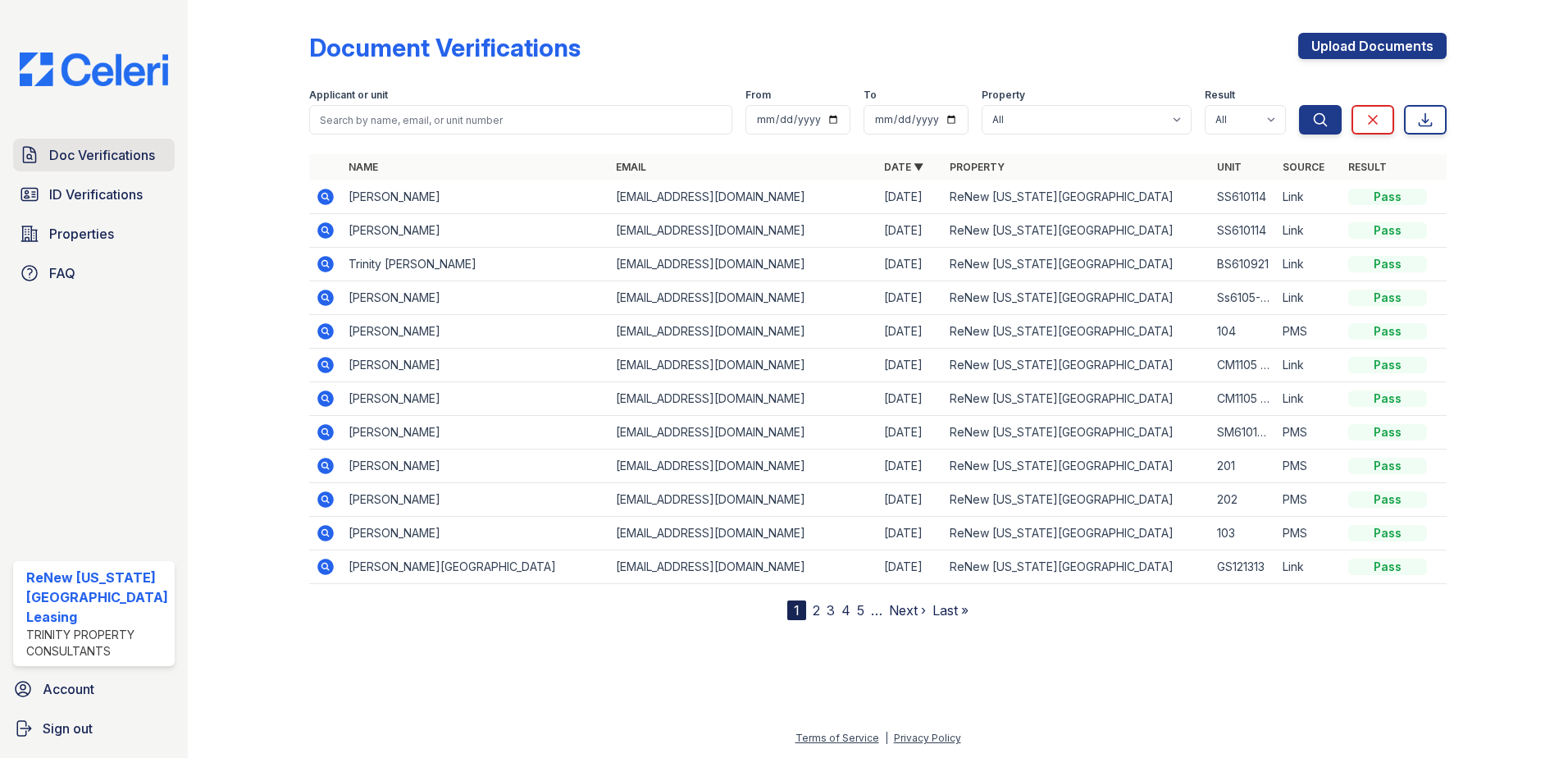
click at [135, 152] on span "Doc Verifications" at bounding box center [102, 155] width 106 height 19
click at [142, 151] on span "Doc Verifications" at bounding box center [102, 155] width 106 height 19
click at [103, 149] on span "Doc Verifications" at bounding box center [102, 155] width 106 height 19
